Goal: Contribute content: Contribute content

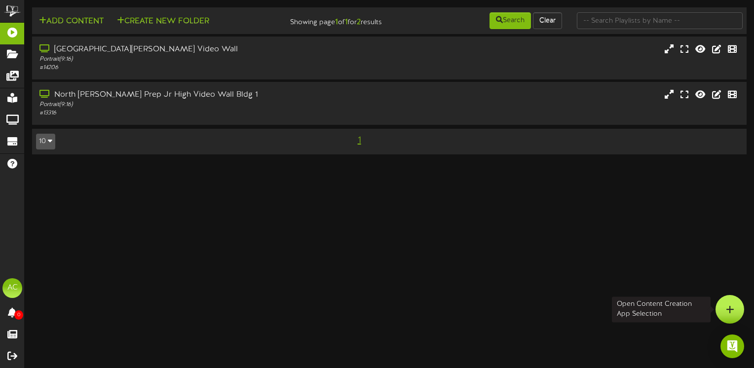
click at [727, 308] on icon at bounding box center [730, 309] width 8 height 9
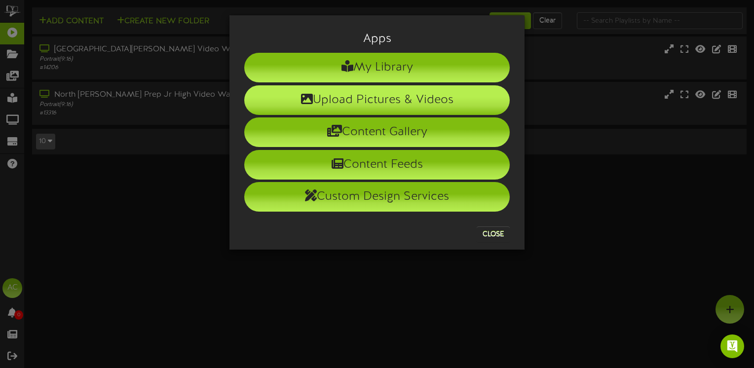
click at [336, 98] on li "Upload Pictures & Videos" at bounding box center [376, 100] width 265 height 30
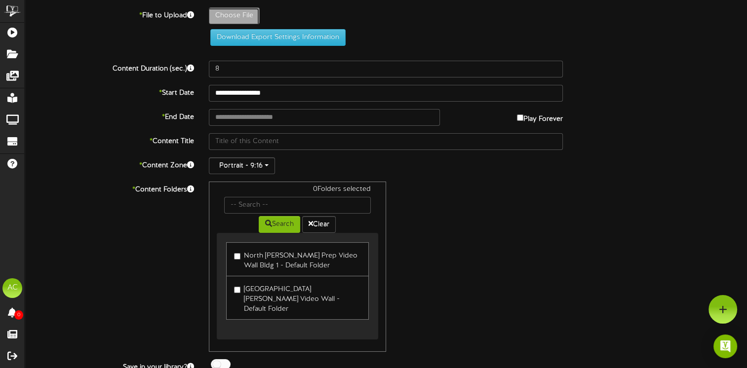
type input "**********"
type input "Screenshot29"
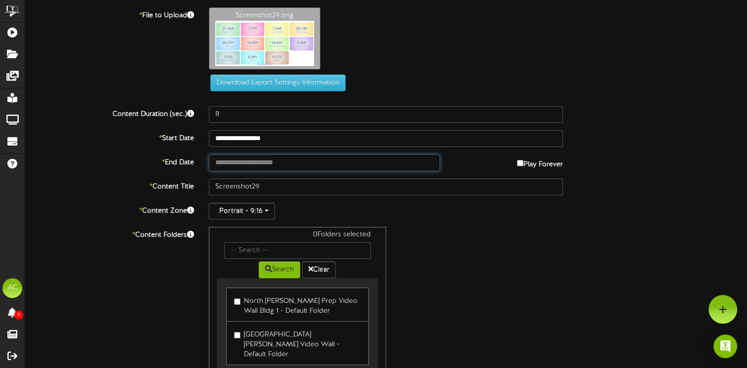
click at [237, 164] on input "text" at bounding box center [324, 162] width 231 height 17
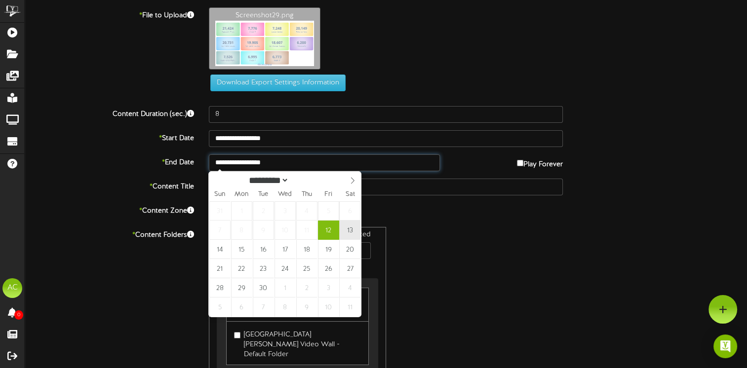
type input "**********"
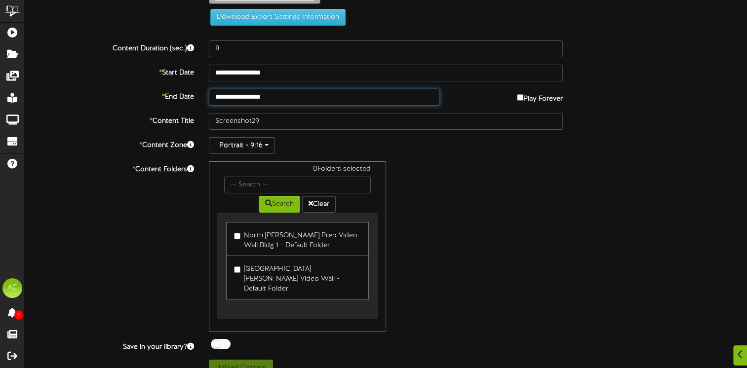
scroll to position [69, 0]
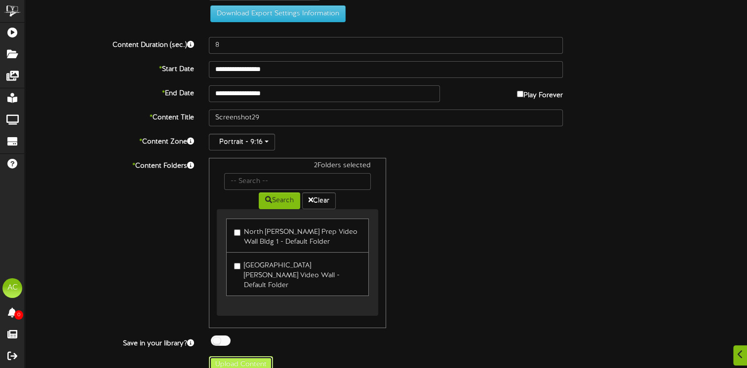
click at [247, 356] on button "Upload Content" at bounding box center [241, 364] width 64 height 17
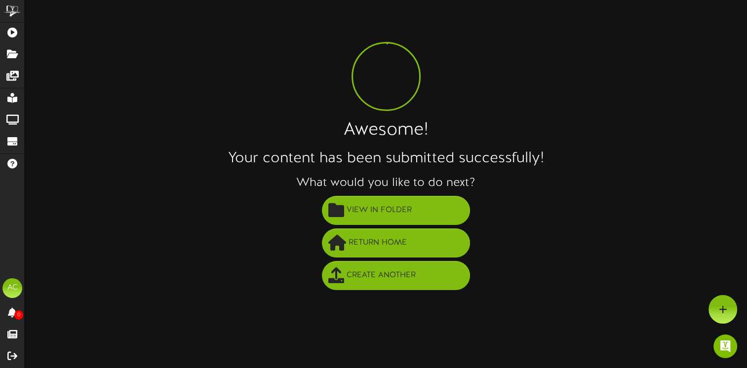
scroll to position [0, 0]
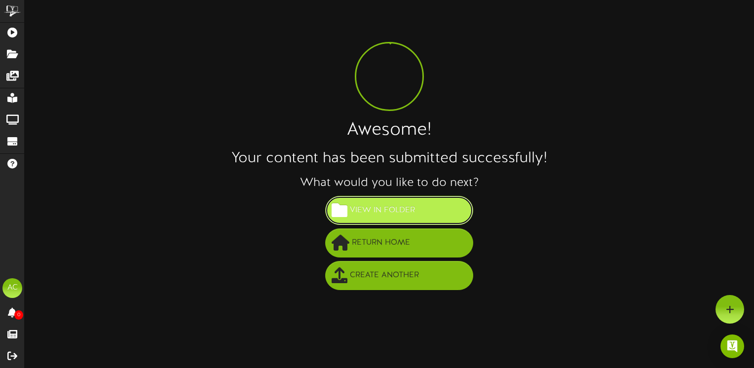
click at [376, 210] on span "View in Folder" at bounding box center [382, 210] width 70 height 16
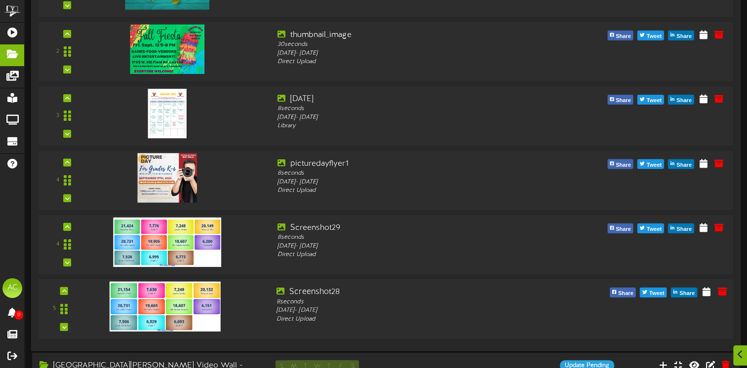
scroll to position [197, 0]
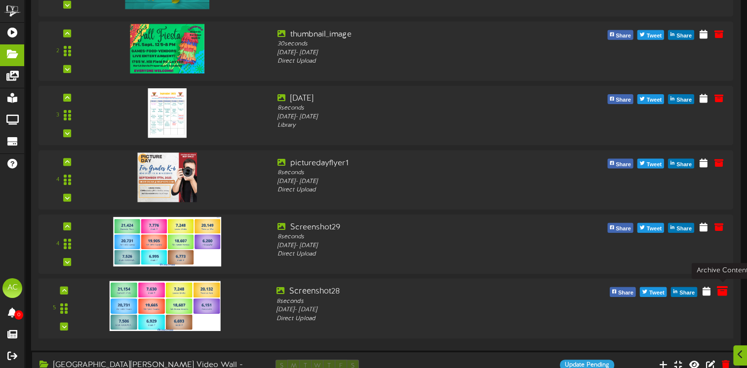
click at [726, 287] on icon at bounding box center [721, 290] width 11 height 11
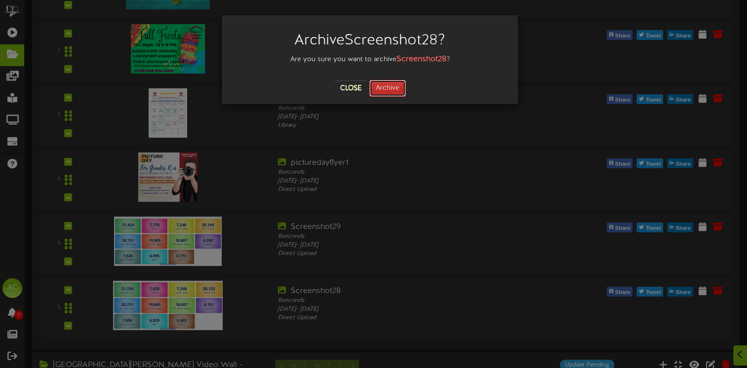
click at [380, 92] on button "Archive" at bounding box center [387, 88] width 37 height 17
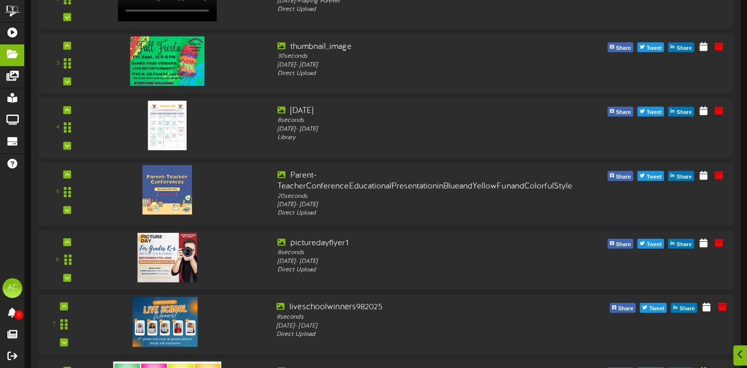
scroll to position [789, 0]
